Goal: Task Accomplishment & Management: Manage account settings

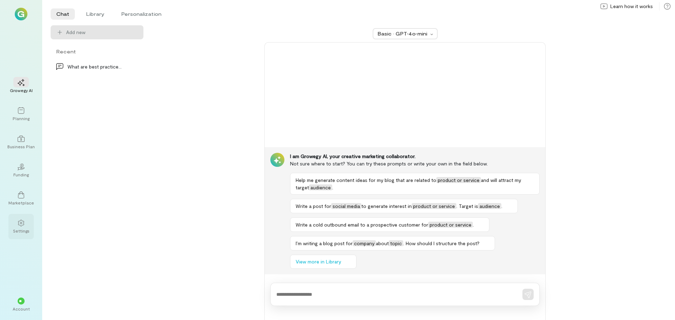
click at [24, 222] on div at bounding box center [20, 223] width 15 height 11
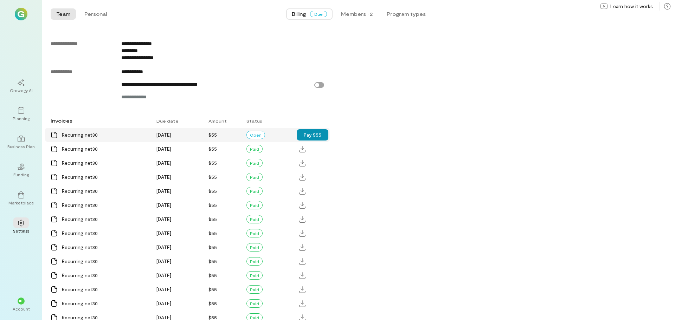
scroll to position [419, 0]
click at [316, 138] on button "Pay $55" at bounding box center [313, 134] width 32 height 11
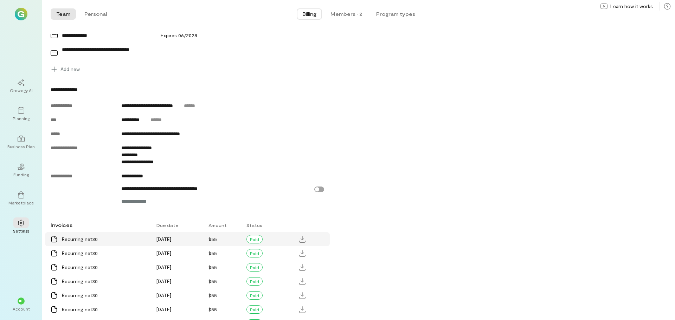
scroll to position [314, 0]
